Goal: Task Accomplishment & Management: Manage account settings

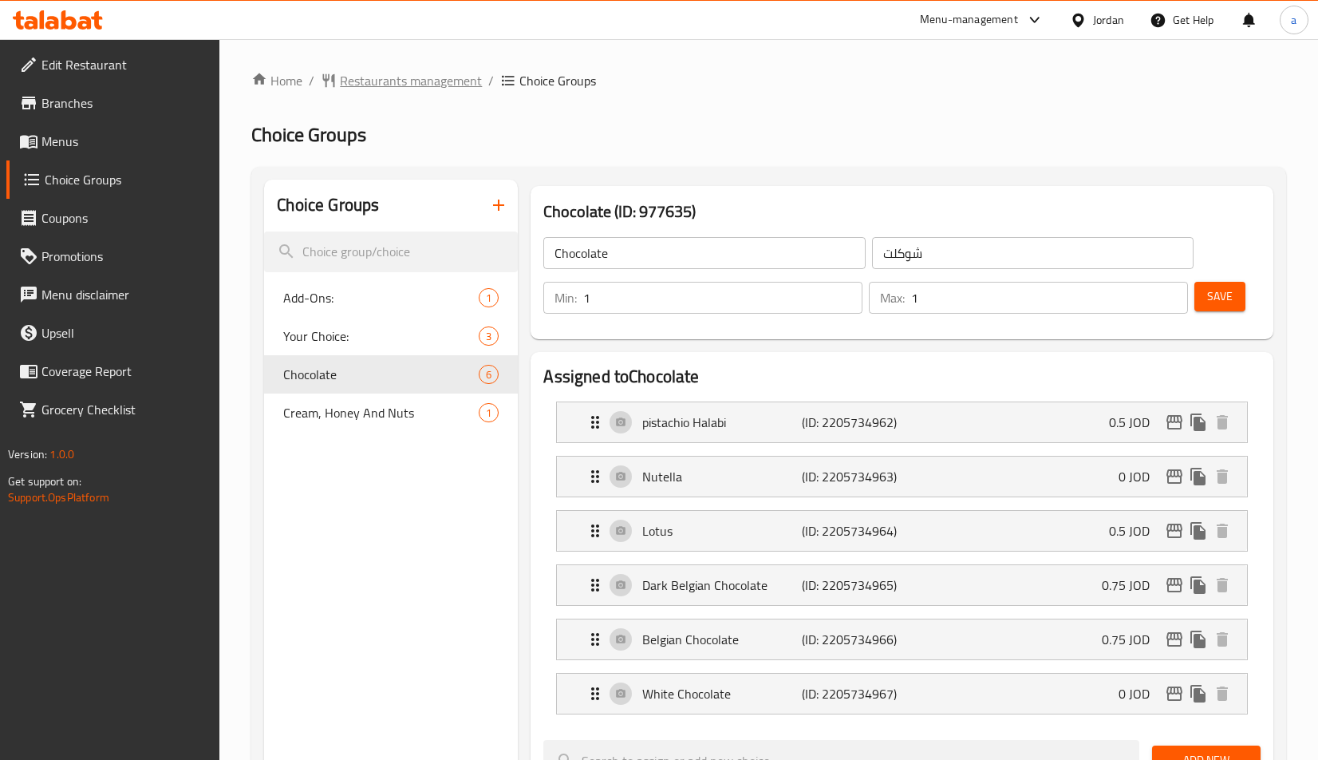
click at [419, 90] on span "Restaurants management" at bounding box center [411, 80] width 142 height 19
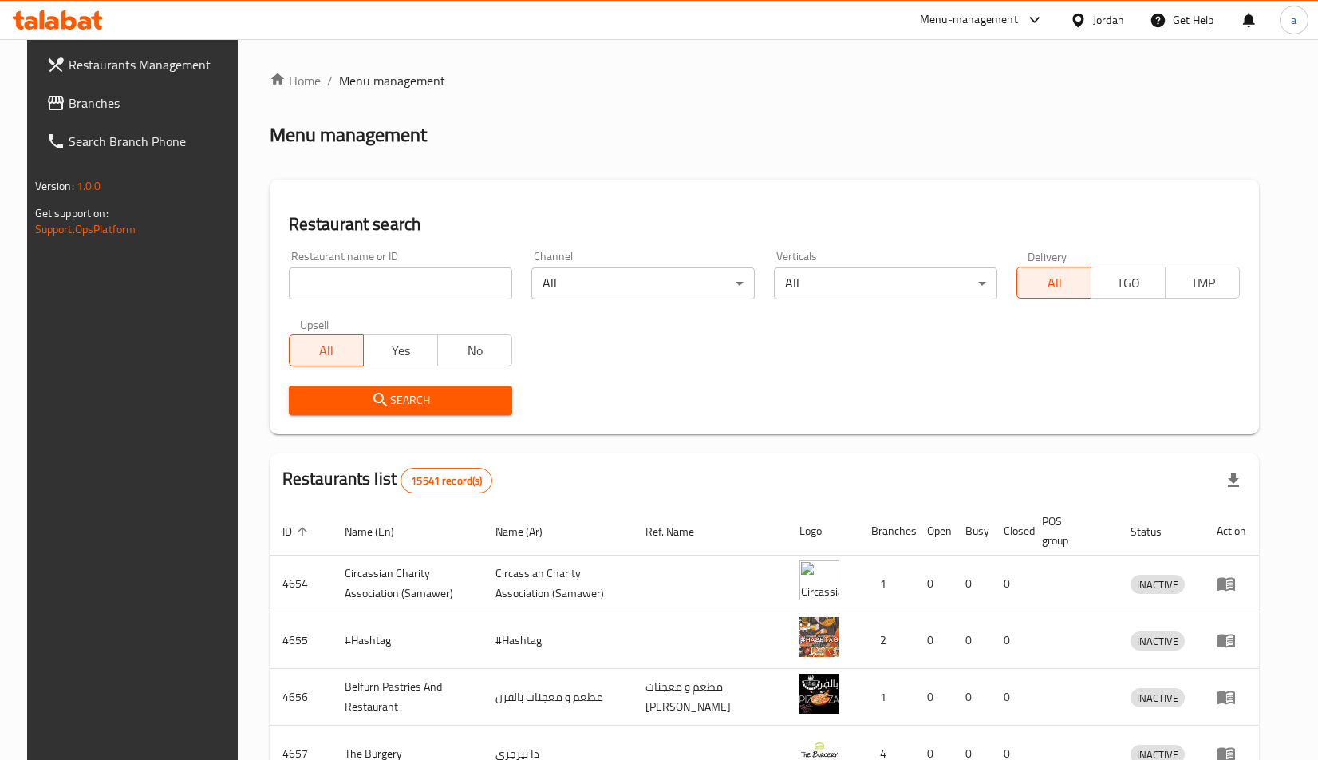
click at [73, 110] on span "Branches" at bounding box center [152, 102] width 166 height 19
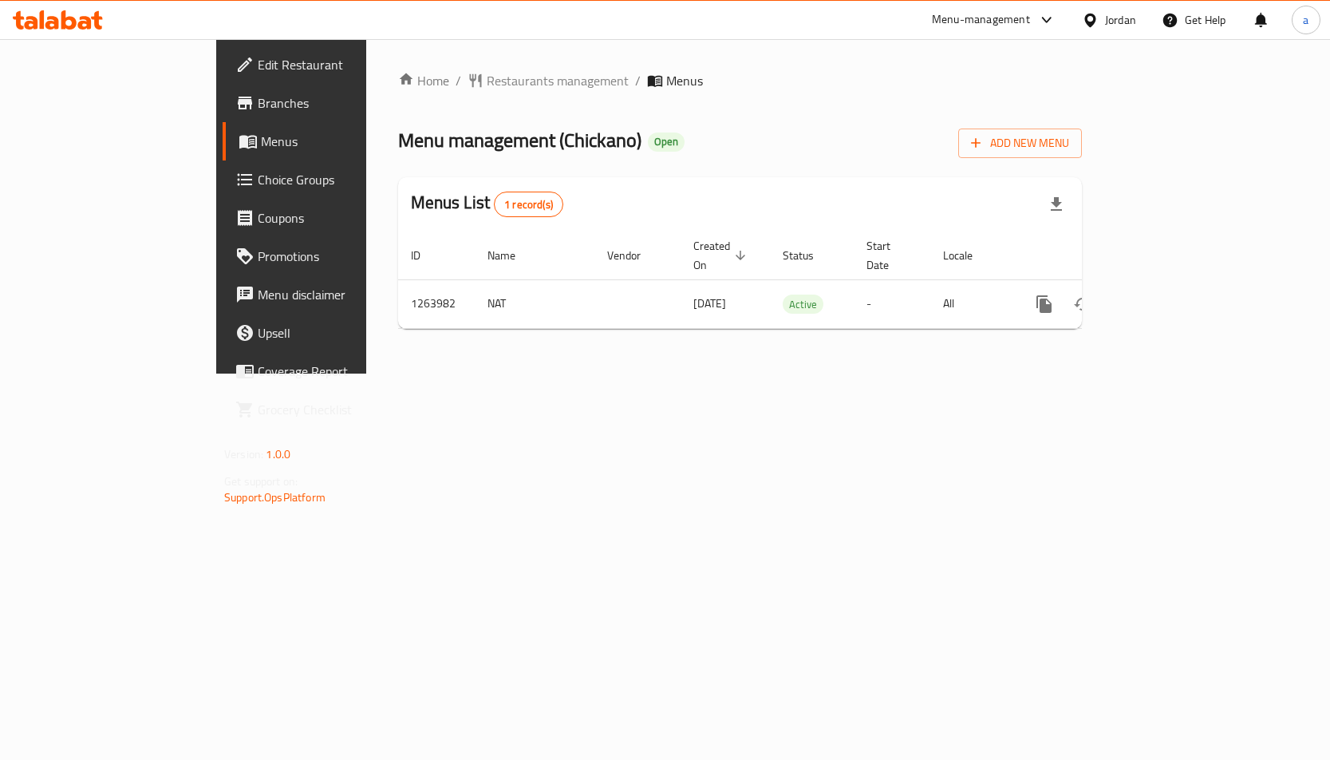
click at [258, 177] on span "Choice Groups" at bounding box center [342, 179] width 168 height 19
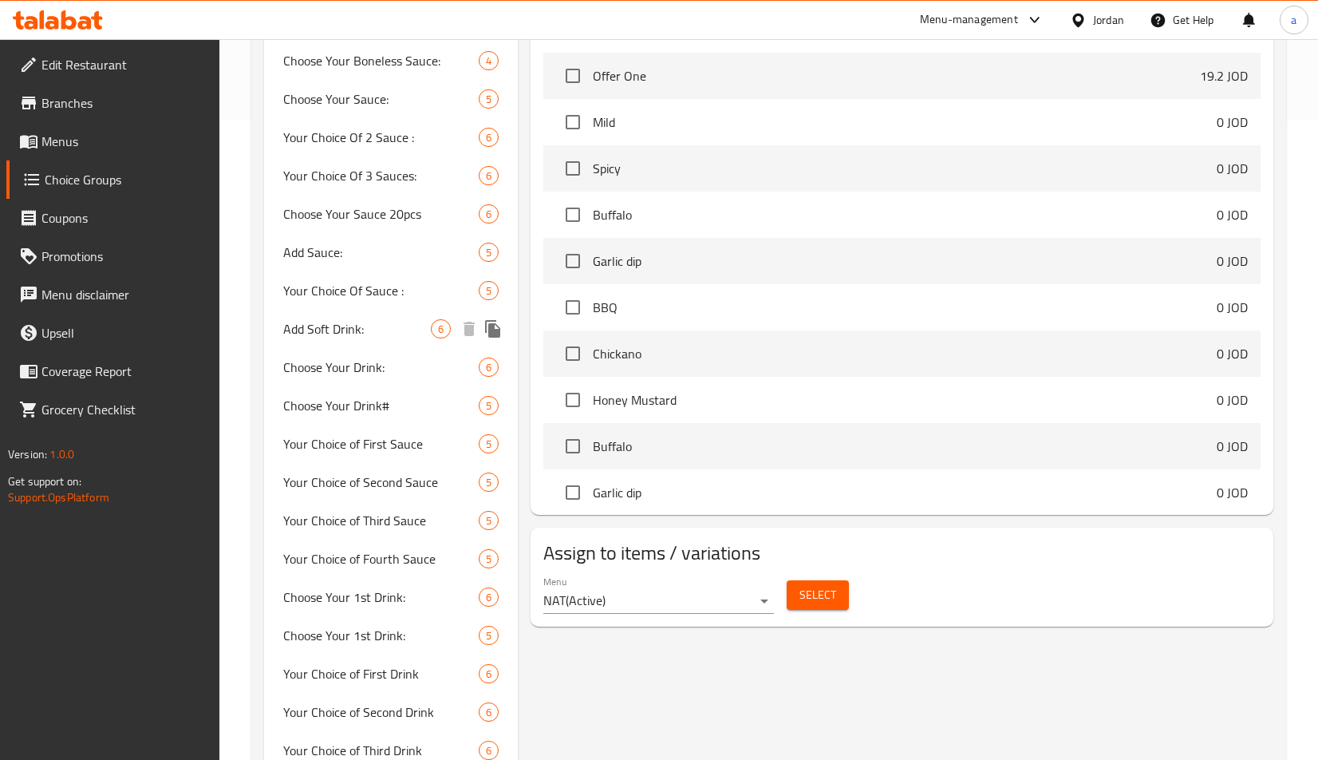
scroll to position [638, 0]
click at [369, 205] on span "Choose Your Sauce 20pcs" at bounding box center [357, 214] width 148 height 19
type input "Choose Your Sauce 20pcs"
type input "أختر الصوص 20 قطعة"
type input "4"
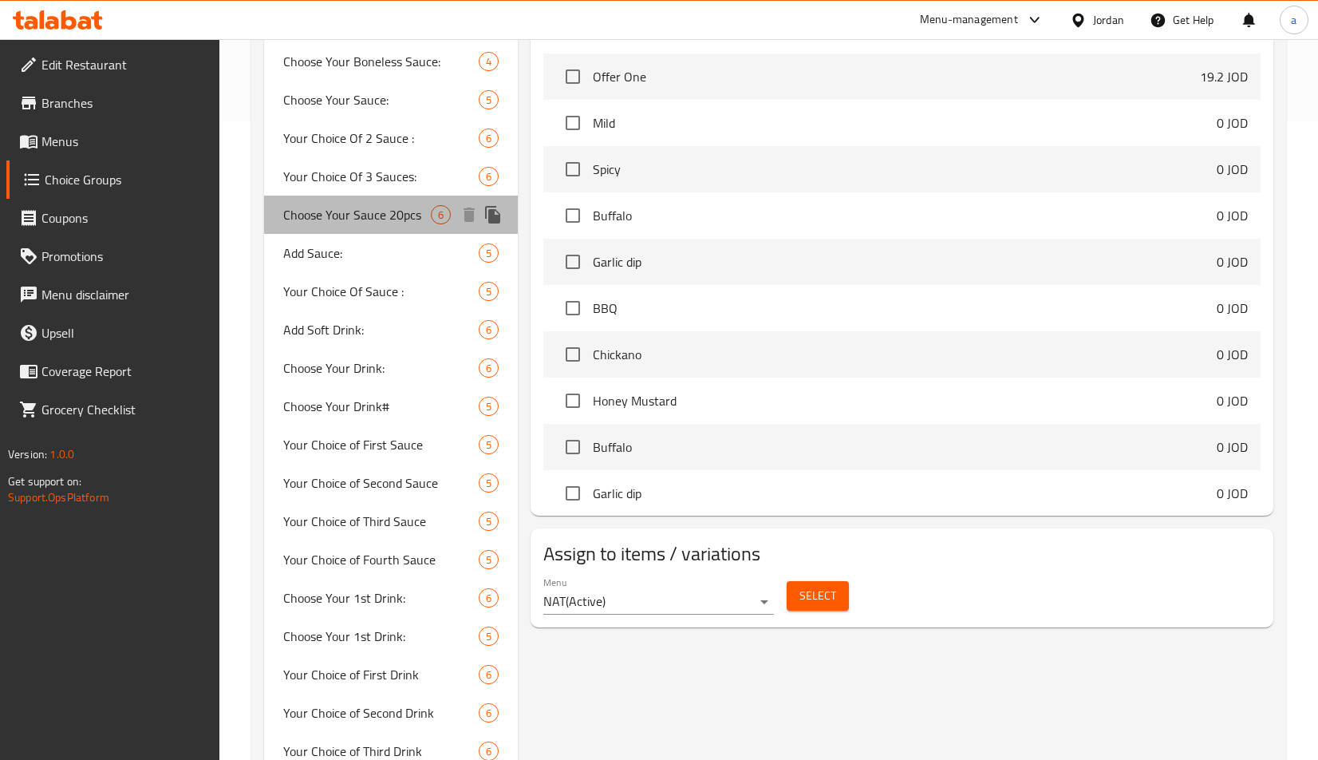
type input "4"
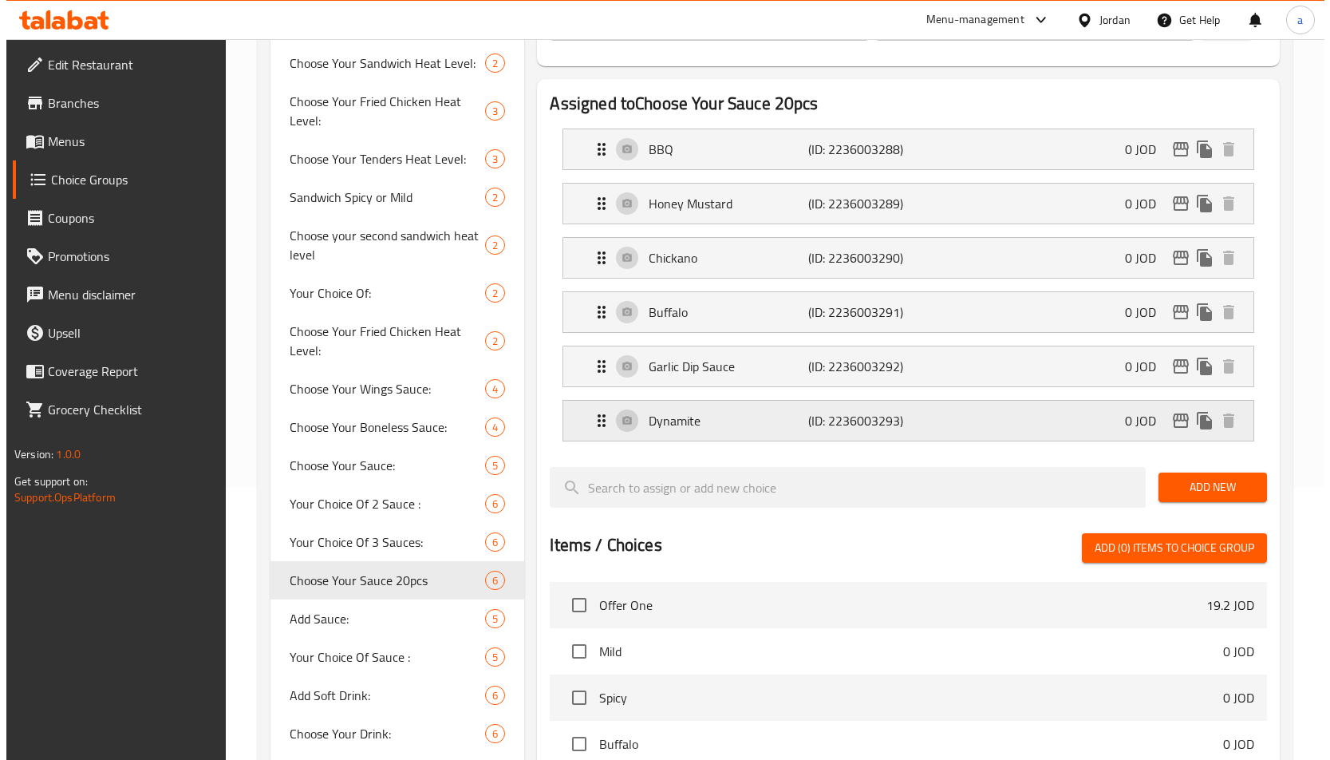
scroll to position [0, 0]
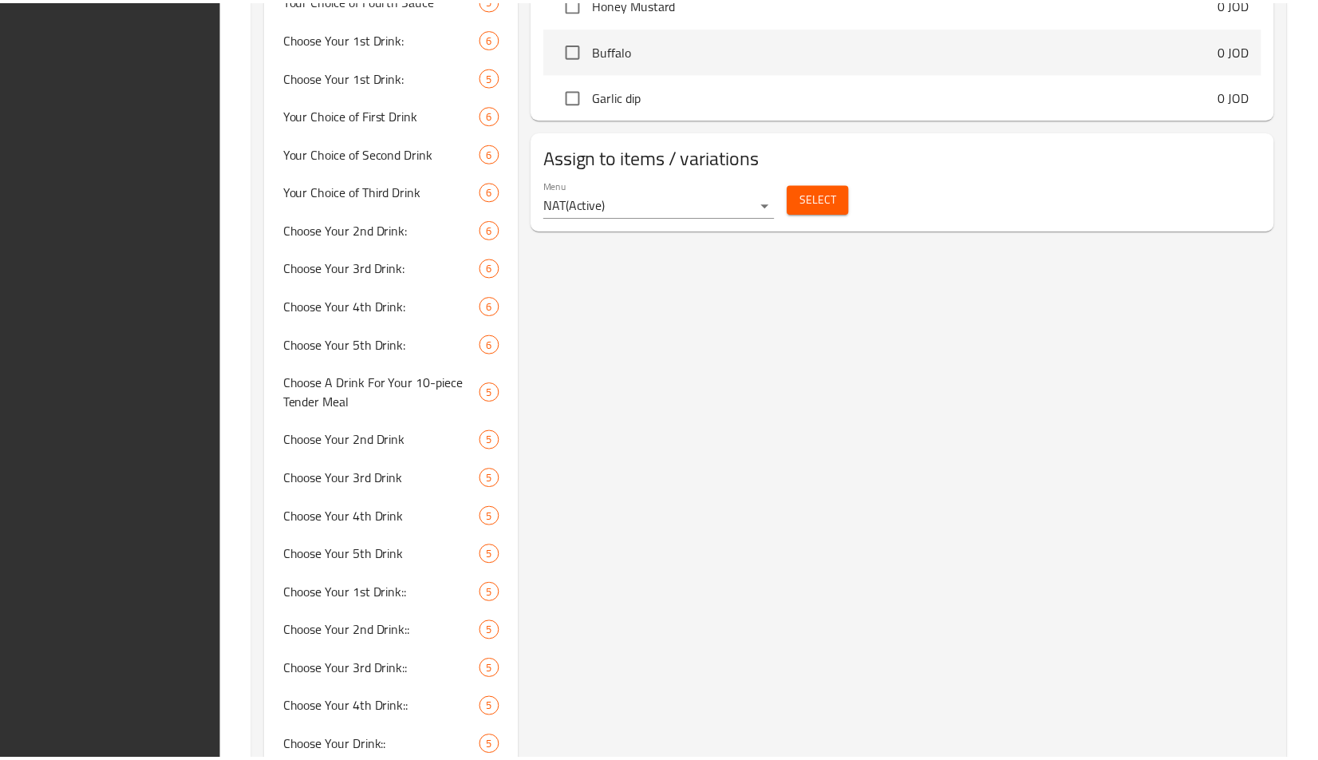
scroll to position [1676, 0]
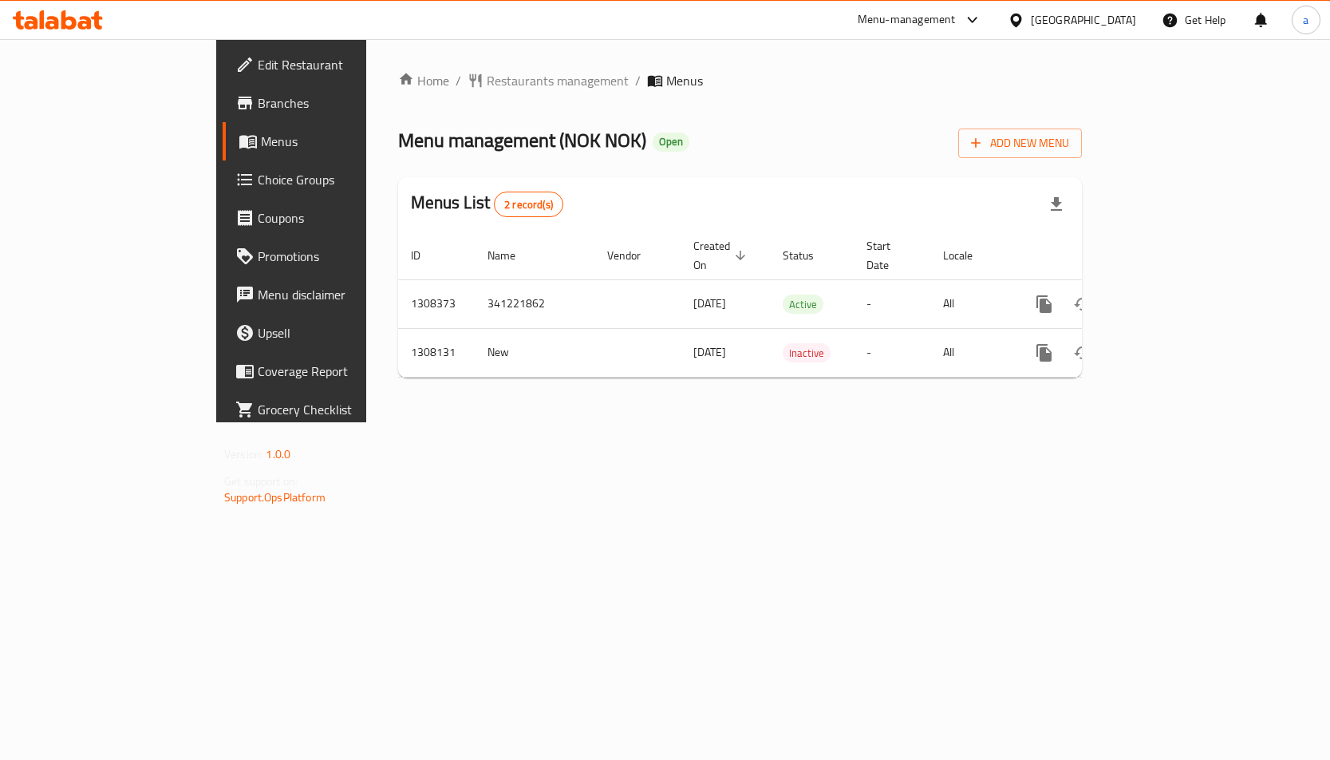
click at [223, 195] on link "Choice Groups" at bounding box center [330, 179] width 215 height 38
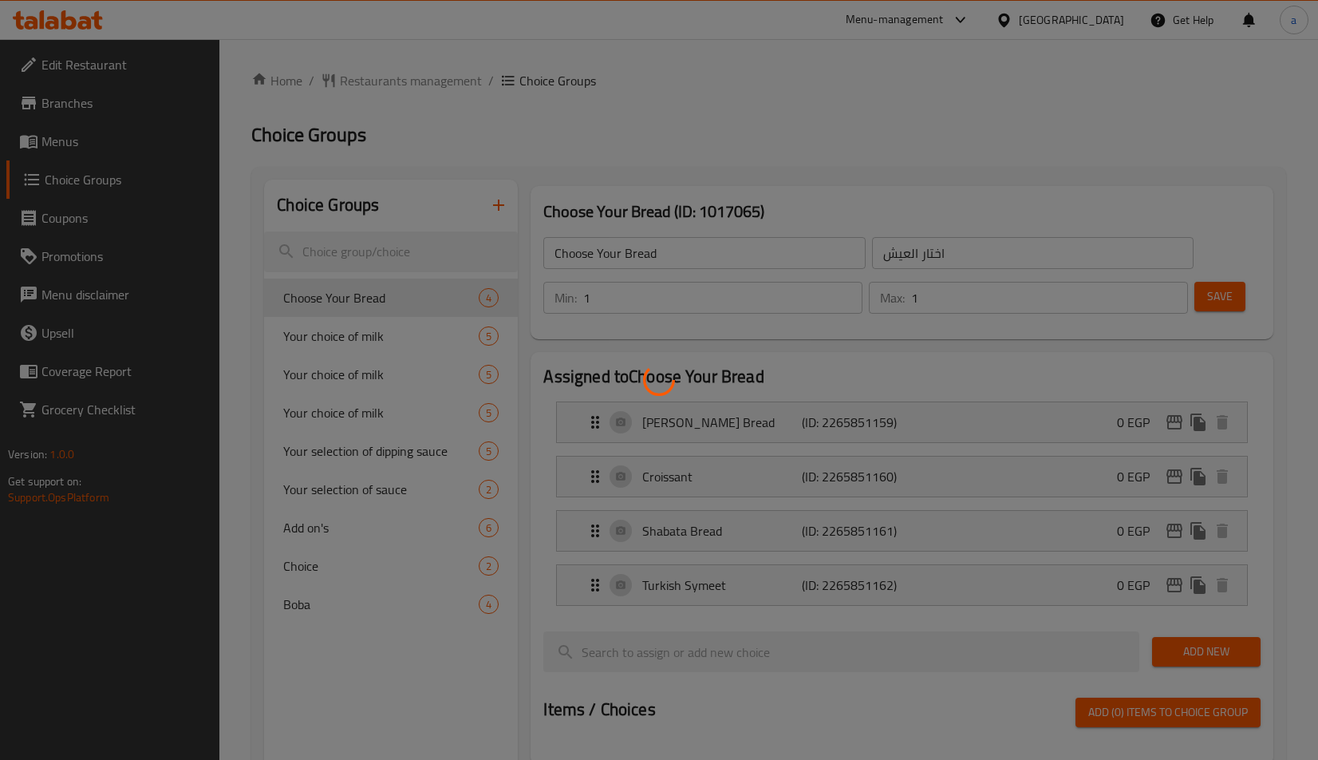
click at [361, 340] on div at bounding box center [659, 380] width 1318 height 760
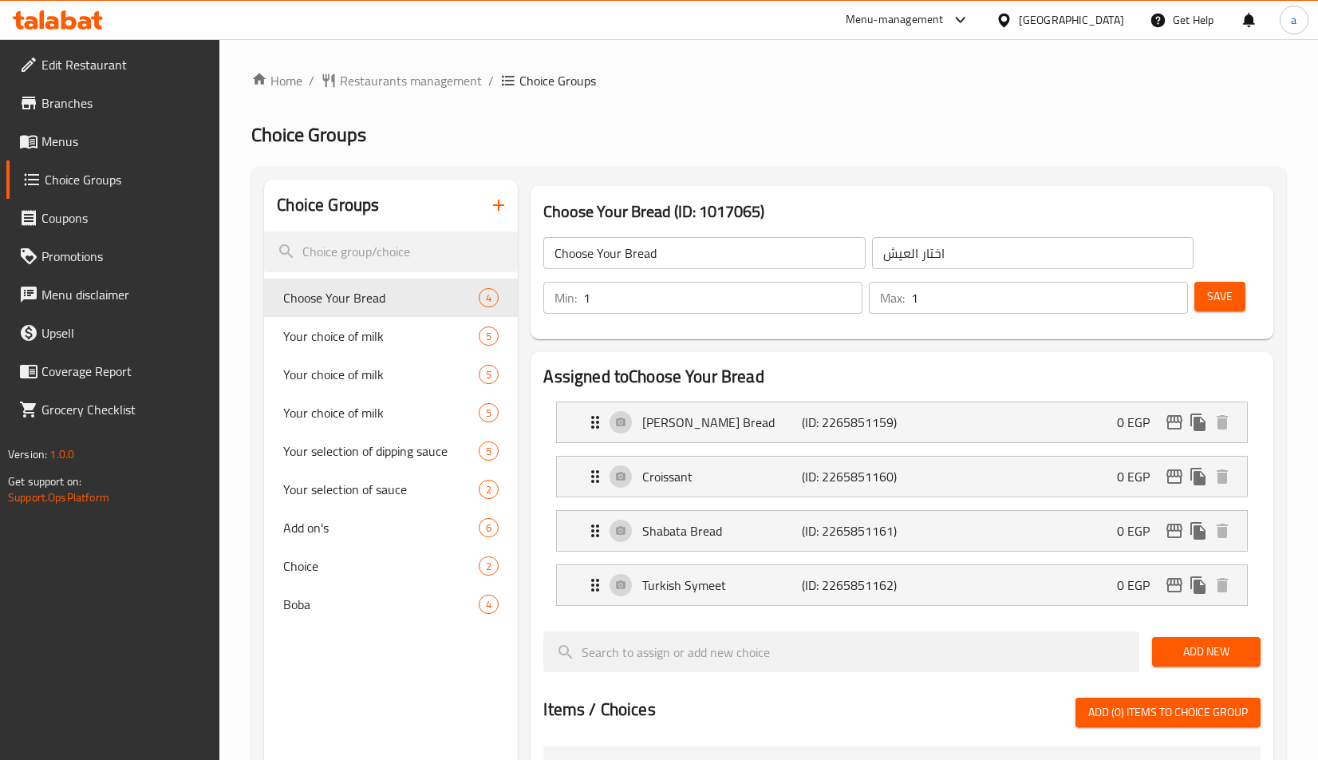
click at [341, 333] on span "Your choice of milk" at bounding box center [380, 335] width 195 height 19
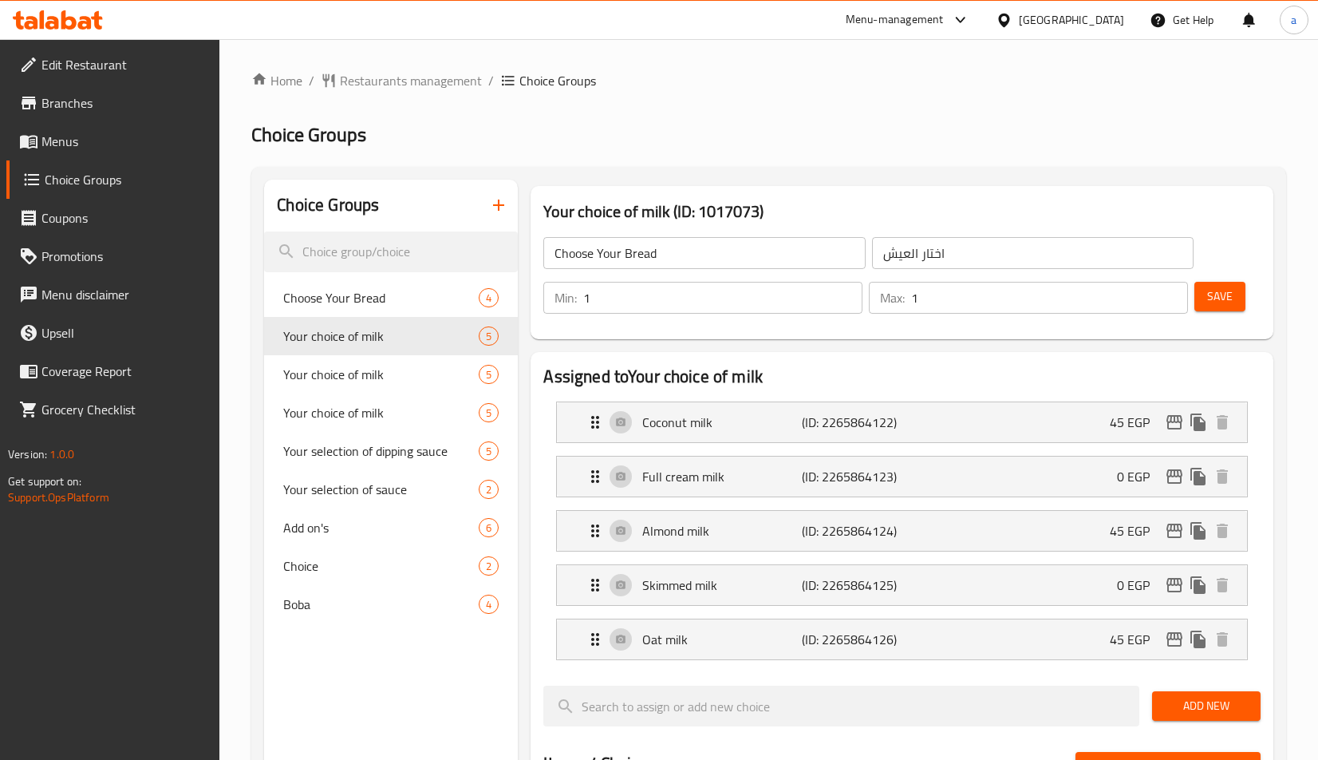
type input "Your choice of milk"
type input "اختار نوع اللبن"
click at [812, 103] on div "Home / Restaurants management / Choice Groups Choice Groups Choice Groups Choos…" at bounding box center [768, 732] width 1035 height 1322
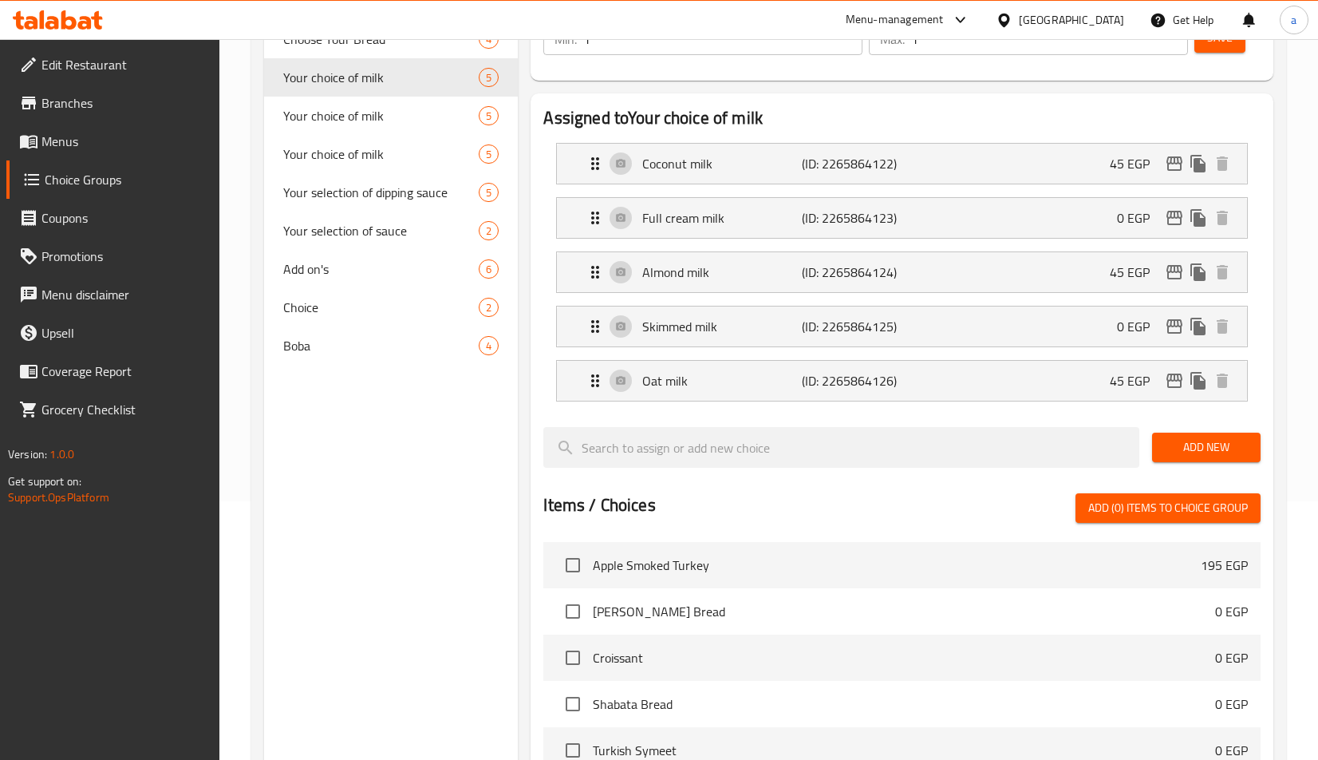
scroll to position [27, 0]
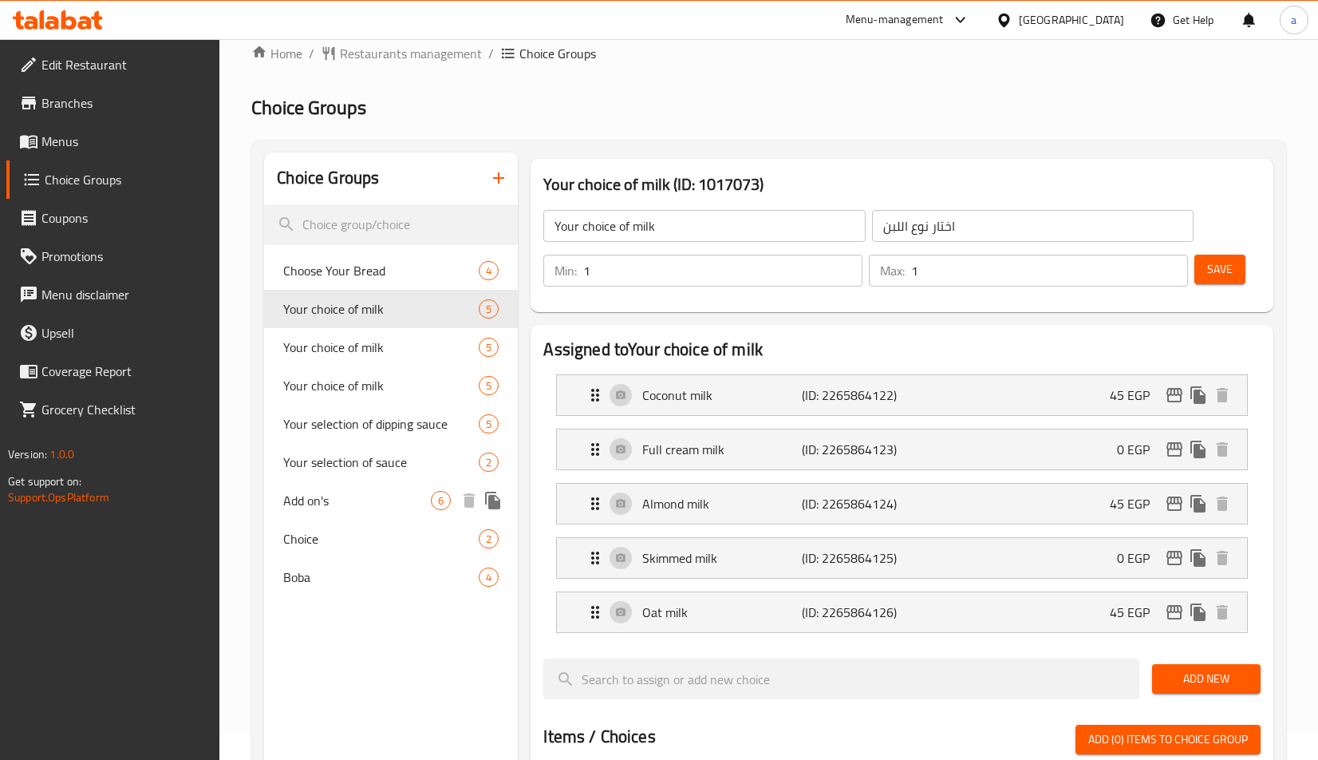
drag, startPoint x: 338, startPoint y: 489, endPoint x: 386, endPoint y: 604, distance: 124.5
click at [338, 489] on div "Add on's 6" at bounding box center [391, 500] width 254 height 38
type input "Add on's"
type input "إضافات"
type input "0"
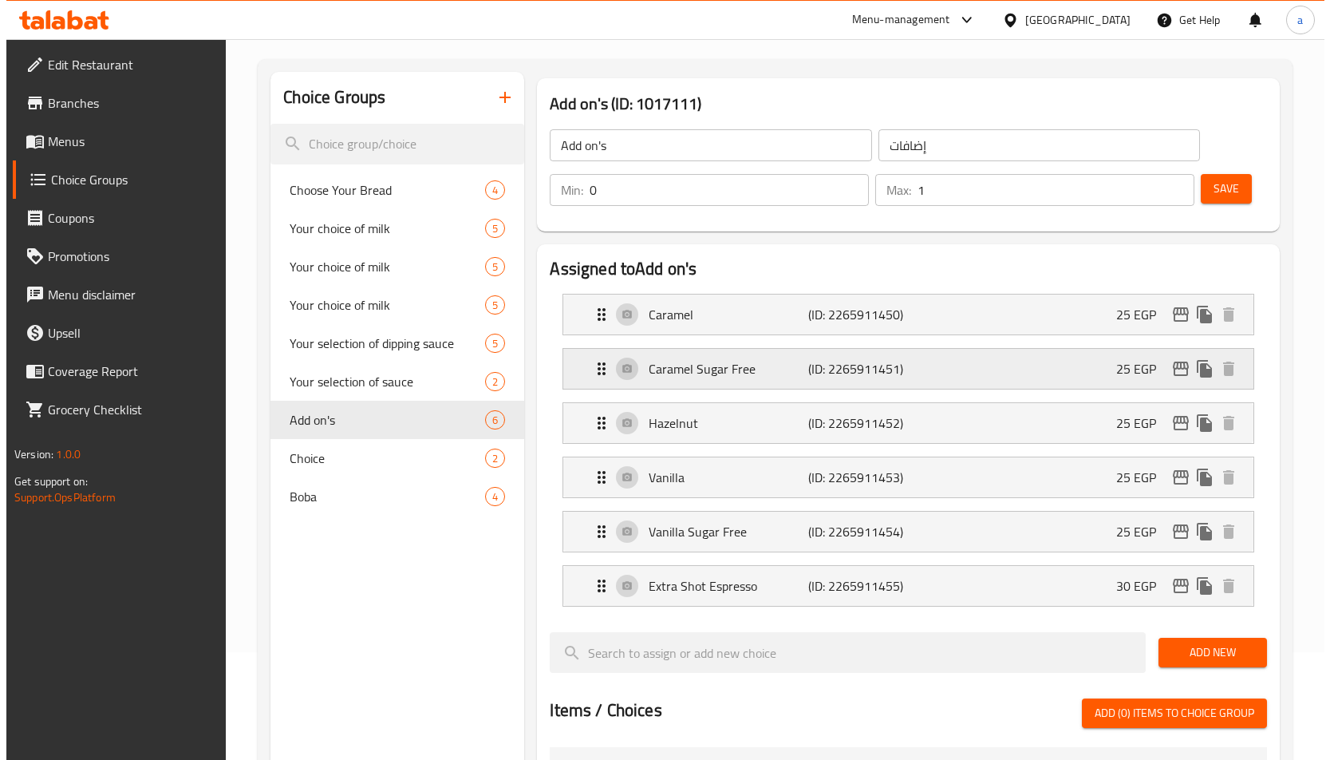
scroll to position [0, 0]
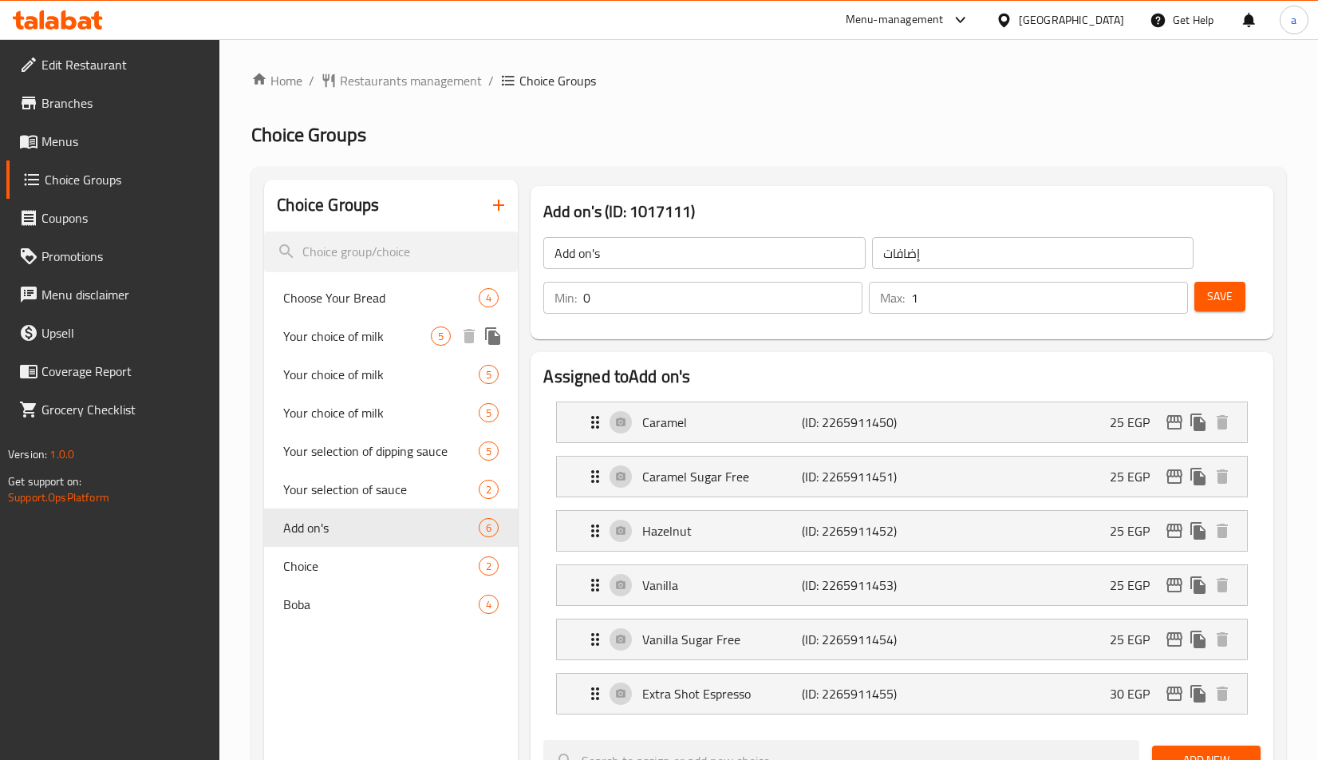
click at [334, 334] on span "Your choice of milk" at bounding box center [357, 335] width 148 height 19
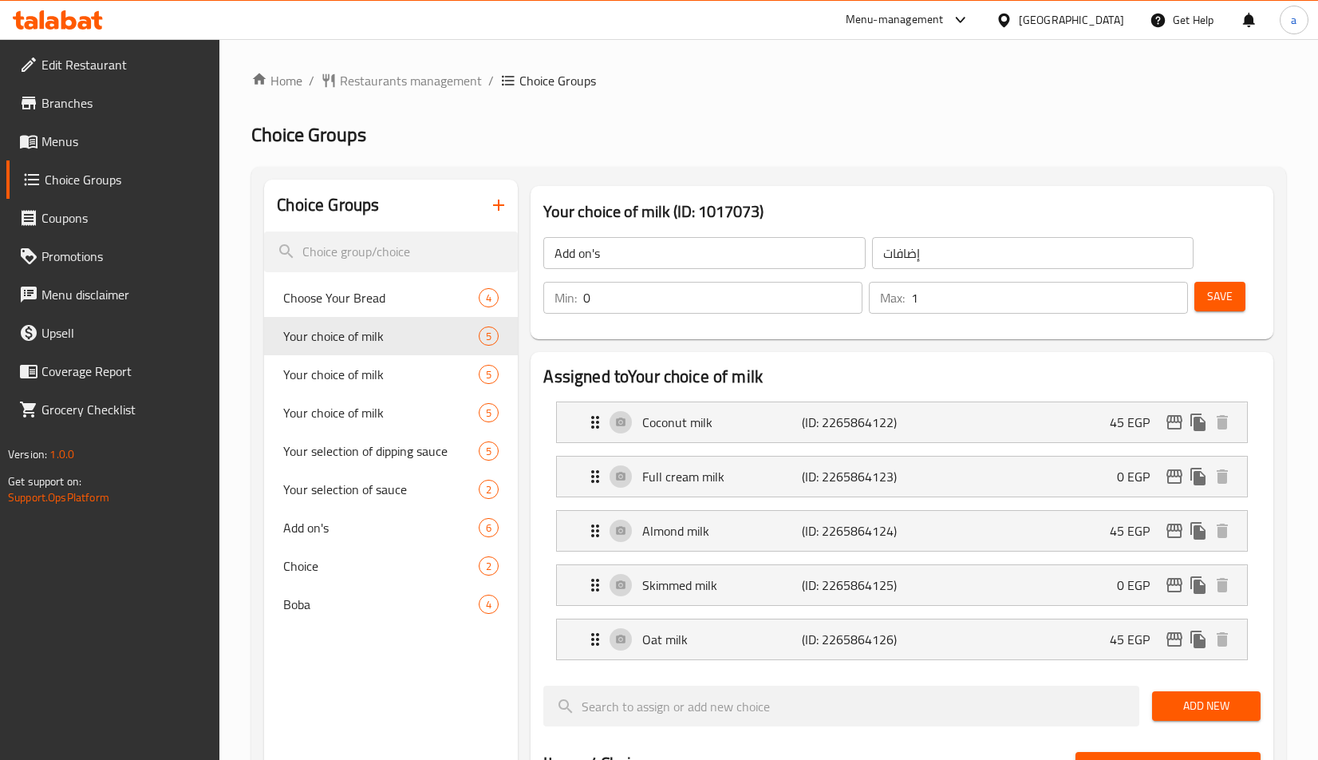
type input "Your choice of milk"
type input "اختار نوع اللبن"
type input "1"
click at [654, 116] on div "Home / Restaurants management / Choice Groups Choice Groups Choice Groups Choos…" at bounding box center [768, 732] width 1035 height 1322
drag, startPoint x: 326, startPoint y: 524, endPoint x: 326, endPoint y: 587, distance: 63.0
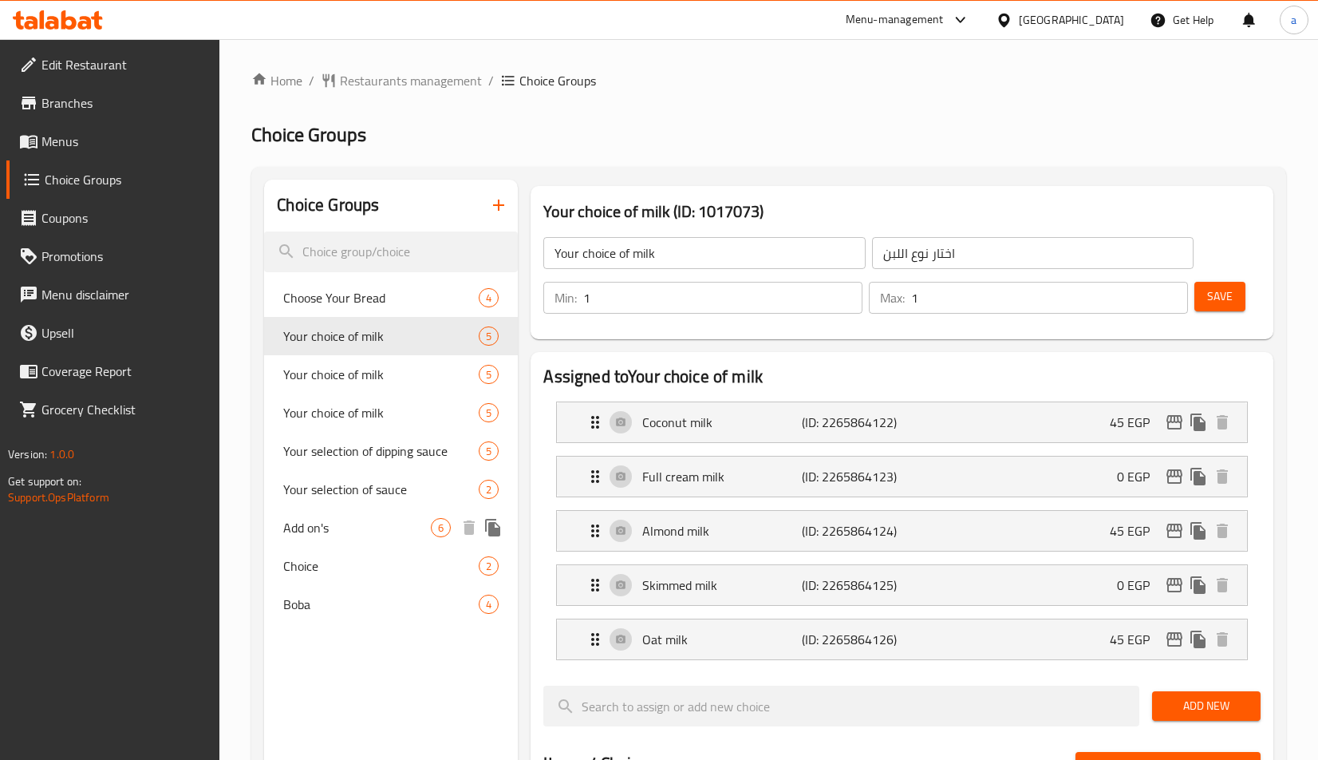
click at [326, 524] on span "Add on's" at bounding box center [357, 527] width 148 height 19
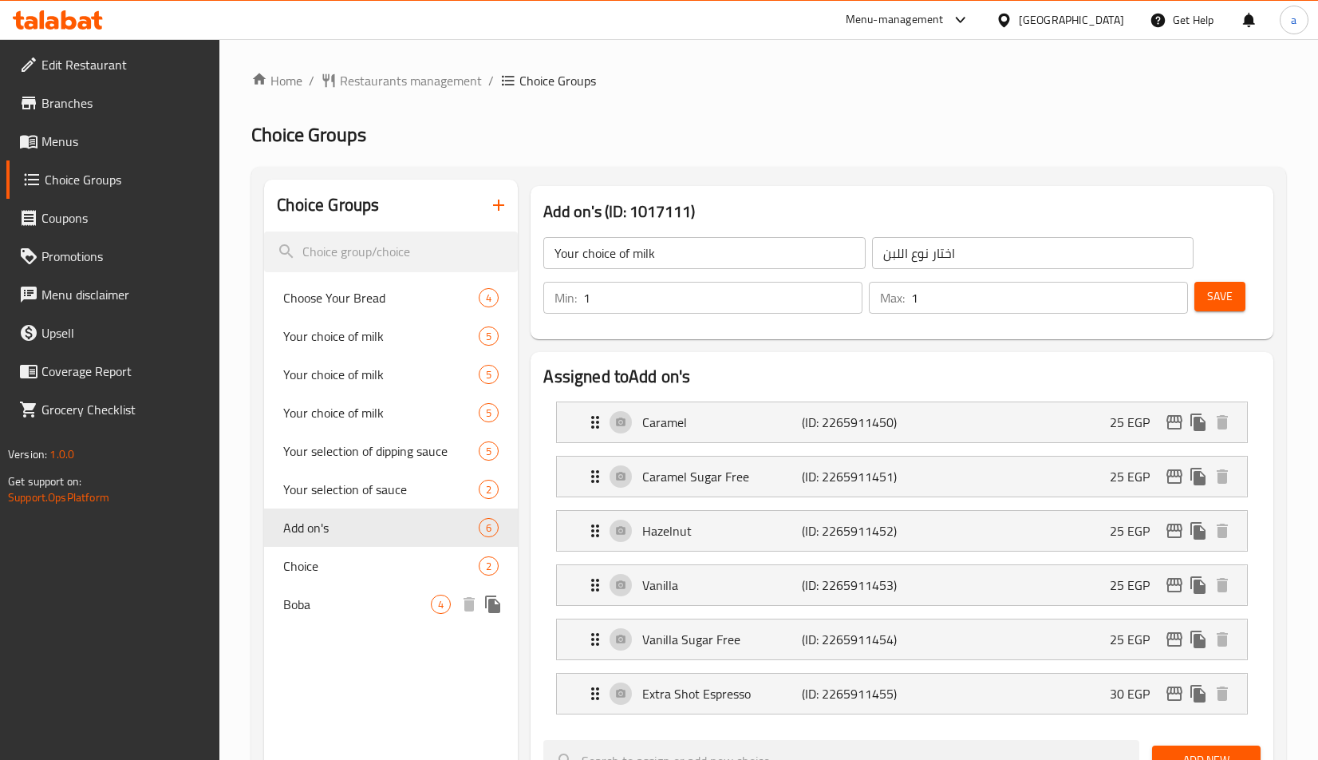
type input "Add on's"
type input "إضافات"
type input "0"
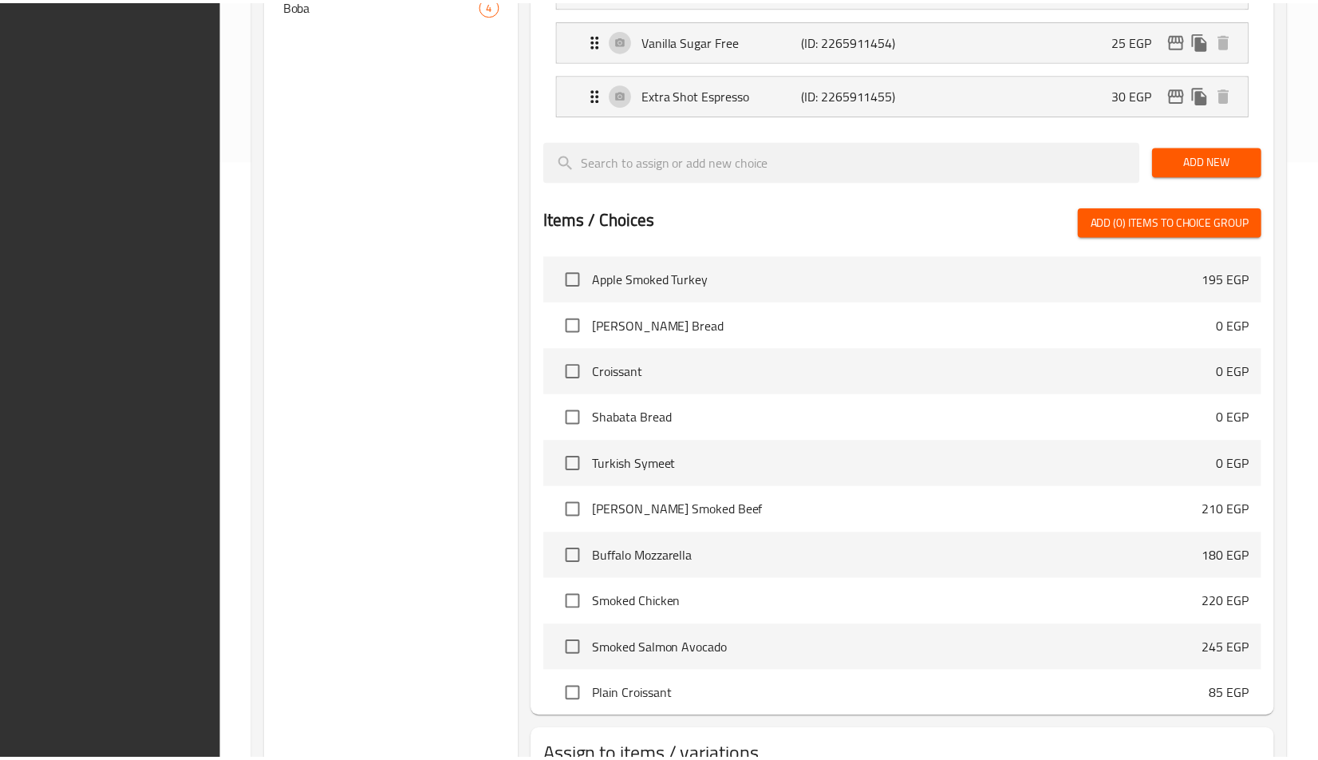
scroll to position [720, 0]
